Goal: Register for event/course

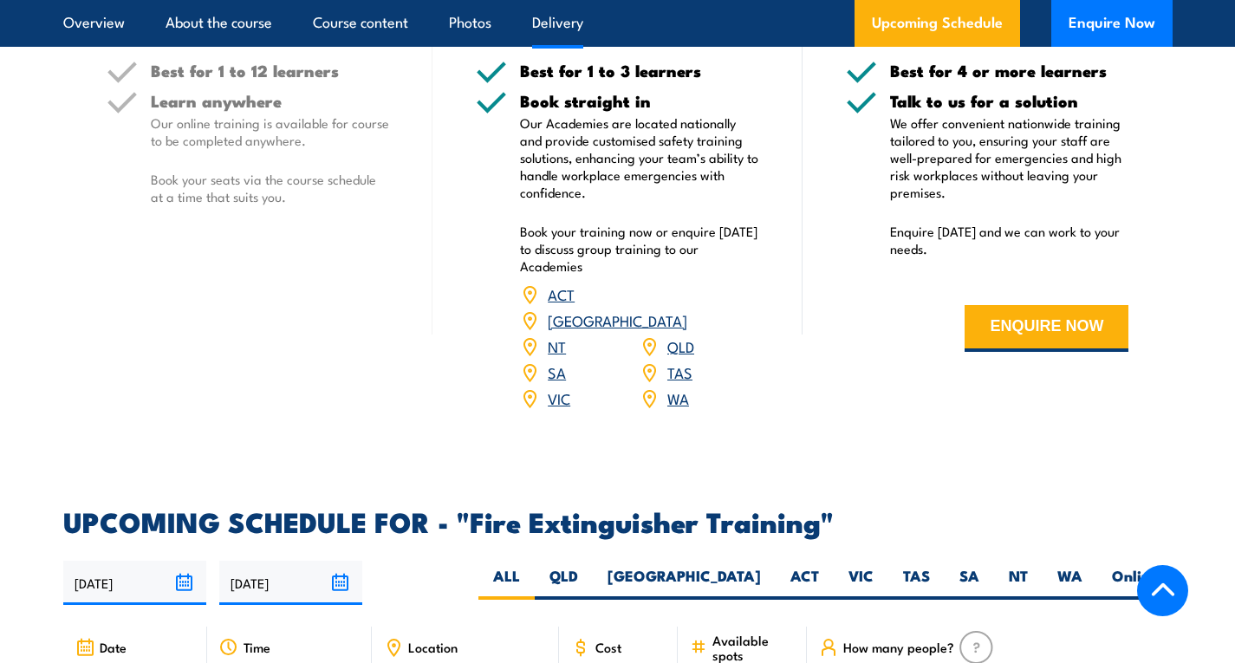
scroll to position [2427, 0]
click at [681, 335] on link "QLD" at bounding box center [681, 345] width 27 height 21
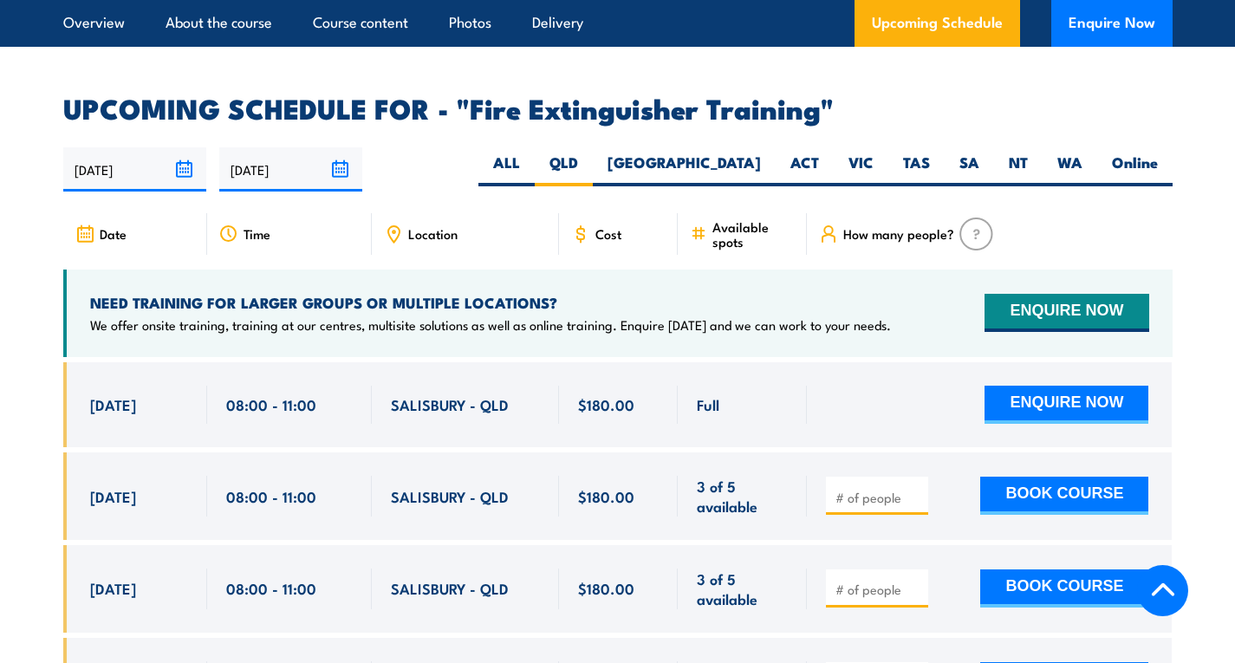
scroll to position [3016, 0]
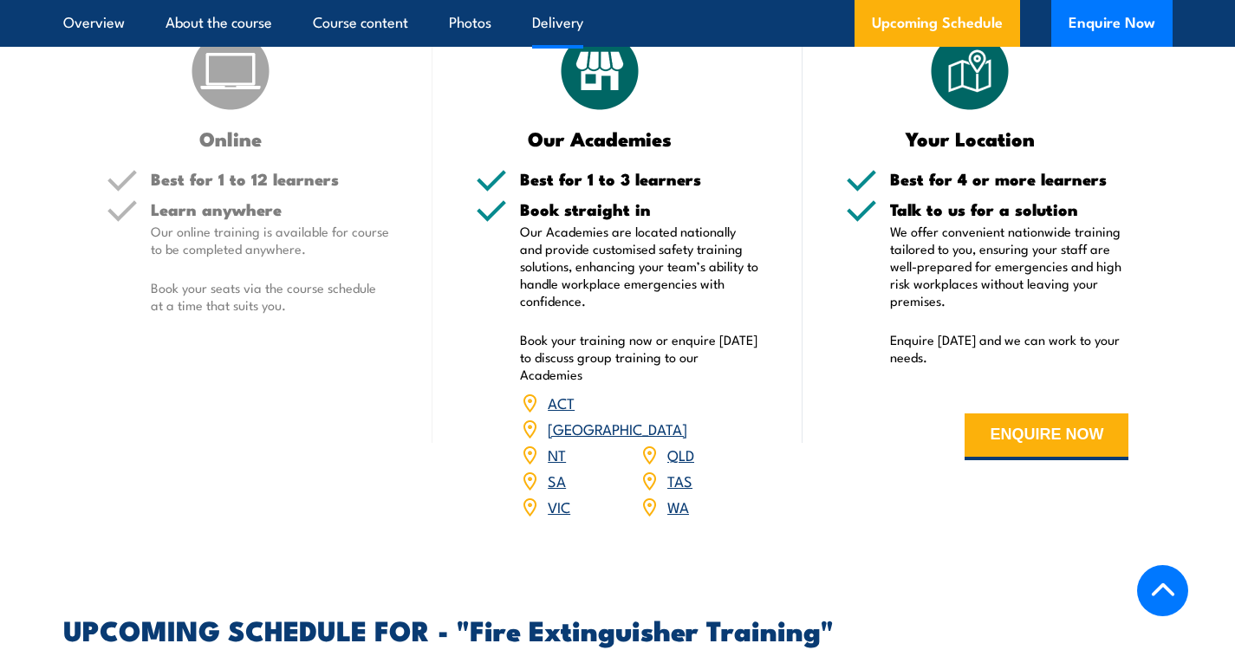
scroll to position [2427, 0]
